Goal: Task Accomplishment & Management: Manage account settings

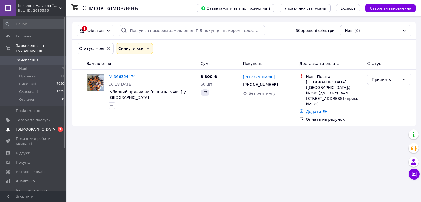
click at [26, 127] on span "[DEMOGRAPHIC_DATA]" at bounding box center [36, 129] width 41 height 5
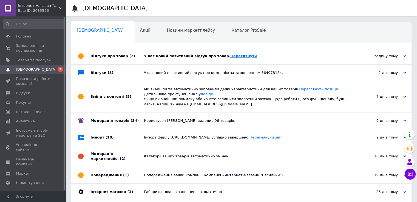
click at [230, 57] on link "Переглянути" at bounding box center [243, 56] width 27 height 4
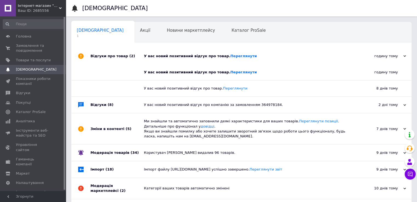
click at [42, 5] on span "Інтернет-магазин "Волошки"" at bounding box center [38, 5] width 41 height 5
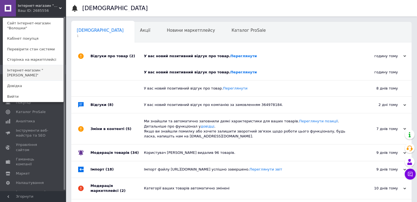
click at [41, 71] on link "Інтернет-магазин "[PERSON_NAME]"" at bounding box center [33, 72] width 60 height 15
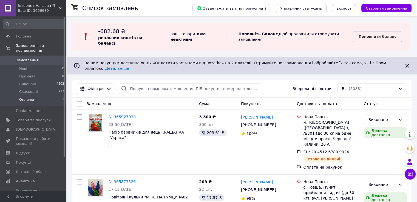
click at [24, 97] on span "Оплачені" at bounding box center [27, 99] width 17 height 5
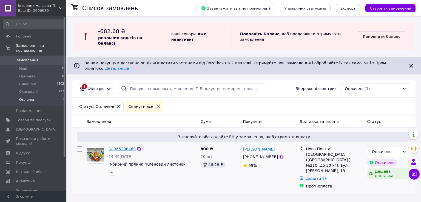
click at [119, 147] on link "№ 365298469" at bounding box center [122, 149] width 27 height 4
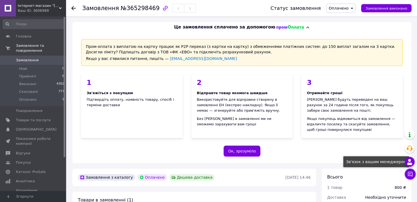
click at [409, 164] on use at bounding box center [409, 162] width 5 height 6
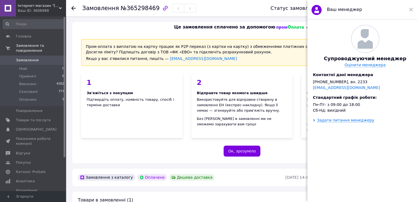
click at [413, 9] on div "Ваш менеджер" at bounding box center [362, 9] width 110 height 19
click at [410, 10] on use at bounding box center [411, 10] width 4 height 4
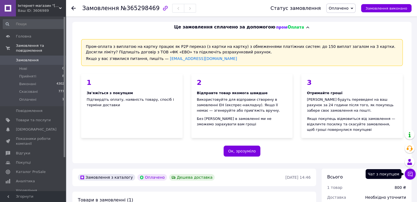
click at [410, 174] on icon at bounding box center [409, 174] width 5 height 5
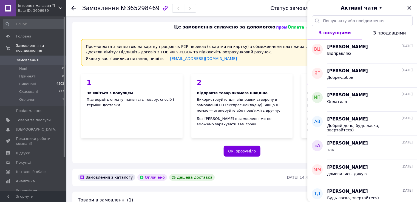
drag, startPoint x: 410, startPoint y: 8, endPoint x: 370, endPoint y: 95, distance: 95.6
click at [410, 8] on icon "Закрити" at bounding box center [409, 8] width 7 height 7
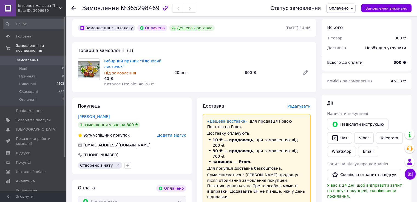
scroll to position [164, 0]
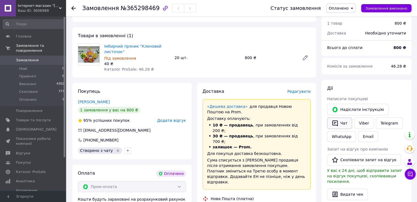
click at [347, 121] on button "Чат" at bounding box center [339, 124] width 25 height 12
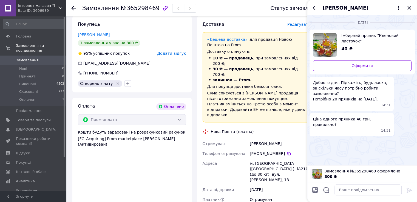
scroll to position [247, 0]
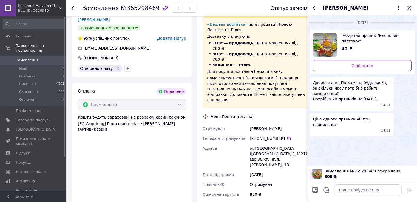
click at [410, 7] on icon "Закрити" at bounding box center [409, 8] width 7 height 7
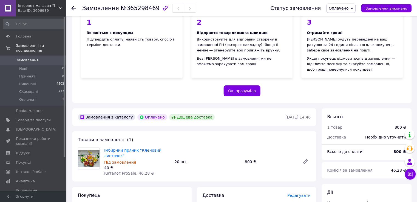
scroll to position [82, 0]
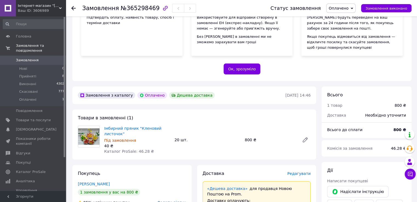
click at [35, 7] on span "Інтернет-магазин "[PERSON_NAME]"" at bounding box center [38, 5] width 41 height 5
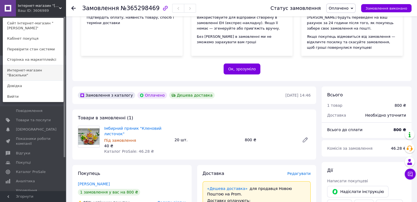
click at [39, 66] on link "Интернет-магазин "Васильки"" at bounding box center [33, 72] width 60 height 15
